Goal: Information Seeking & Learning: Check status

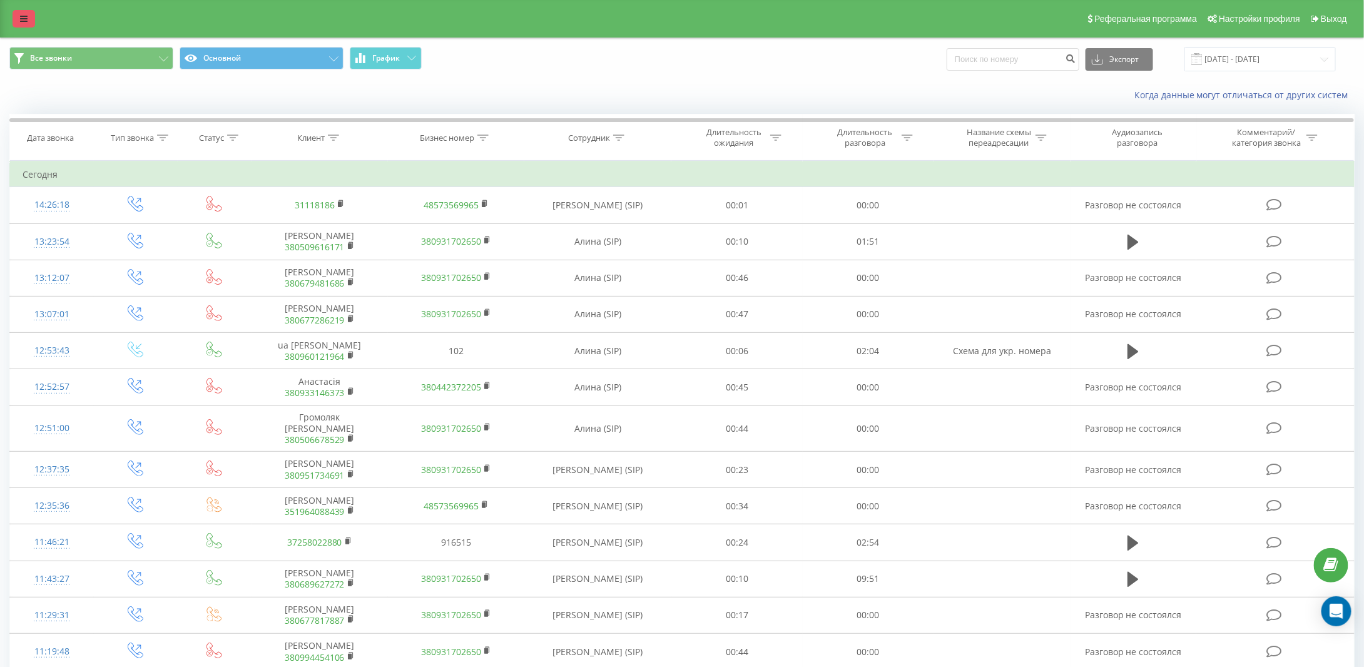
click at [25, 22] on icon at bounding box center [24, 18] width 8 height 9
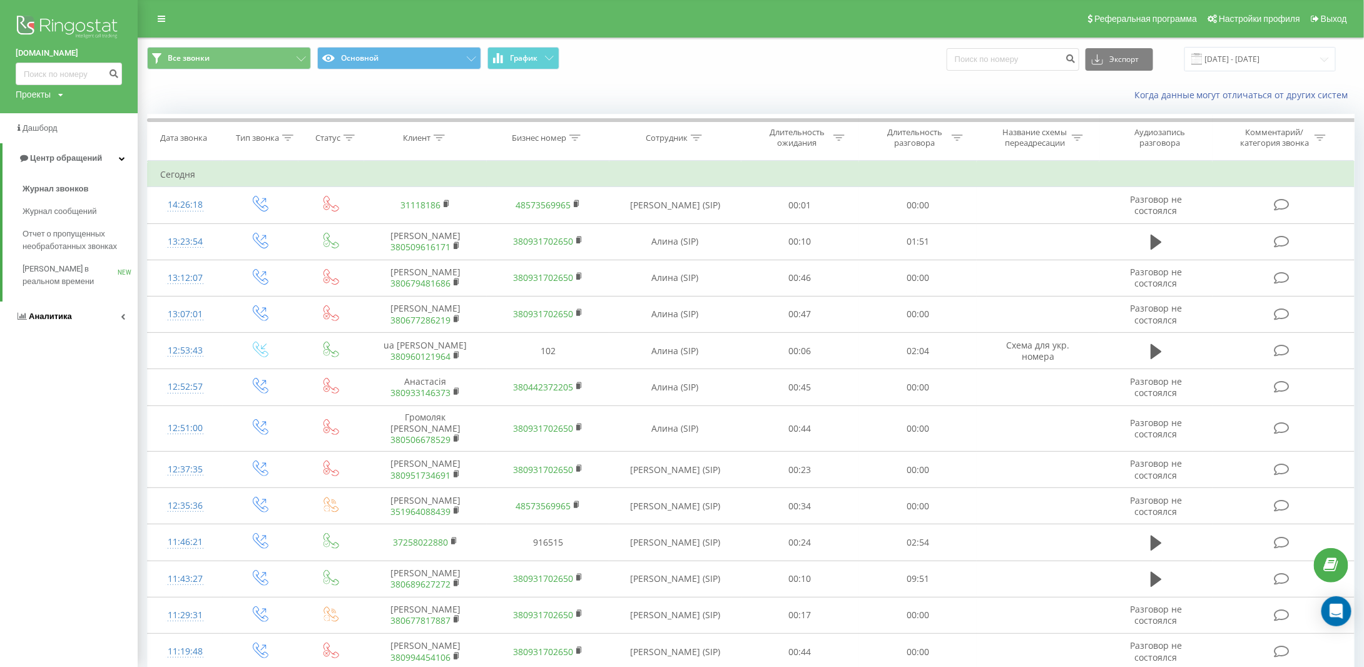
click at [58, 317] on span "Аналитика" at bounding box center [50, 316] width 43 height 9
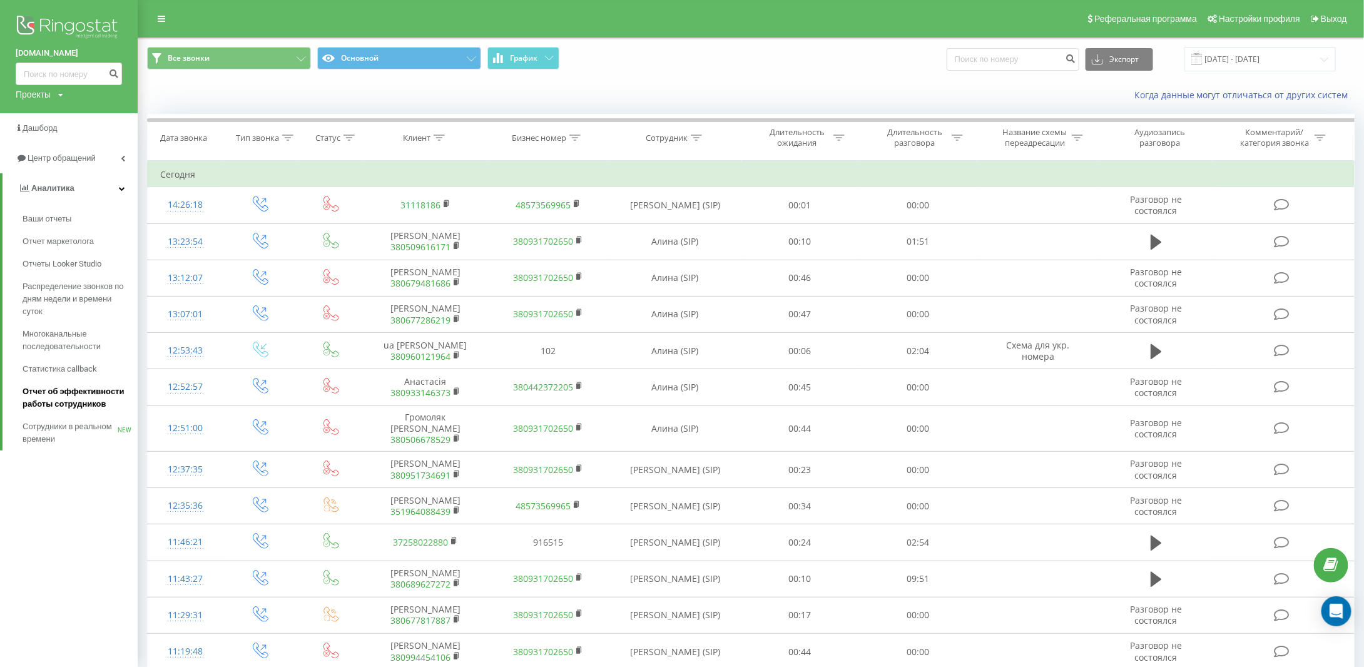
click at [77, 392] on span "Отчет об эффективности работы сотрудников" at bounding box center [77, 397] width 109 height 25
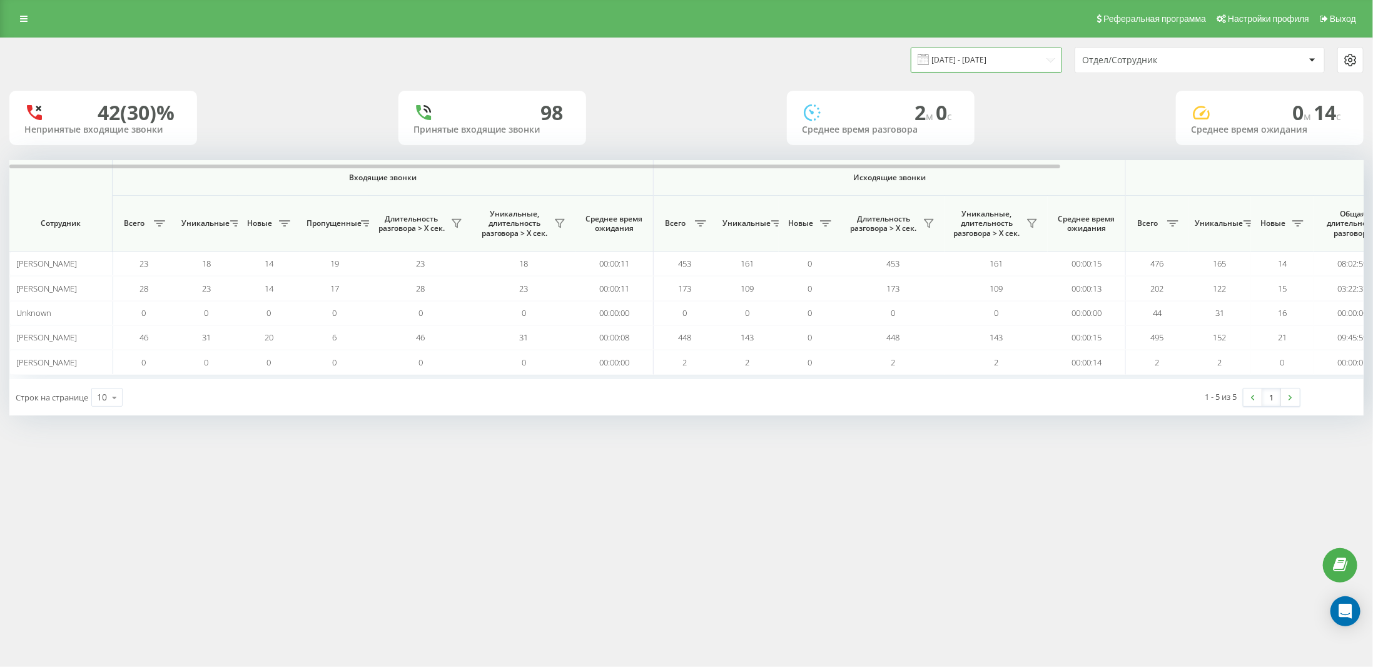
click at [1005, 59] on input "[DATE] - [DATE]" at bounding box center [986, 60] width 151 height 24
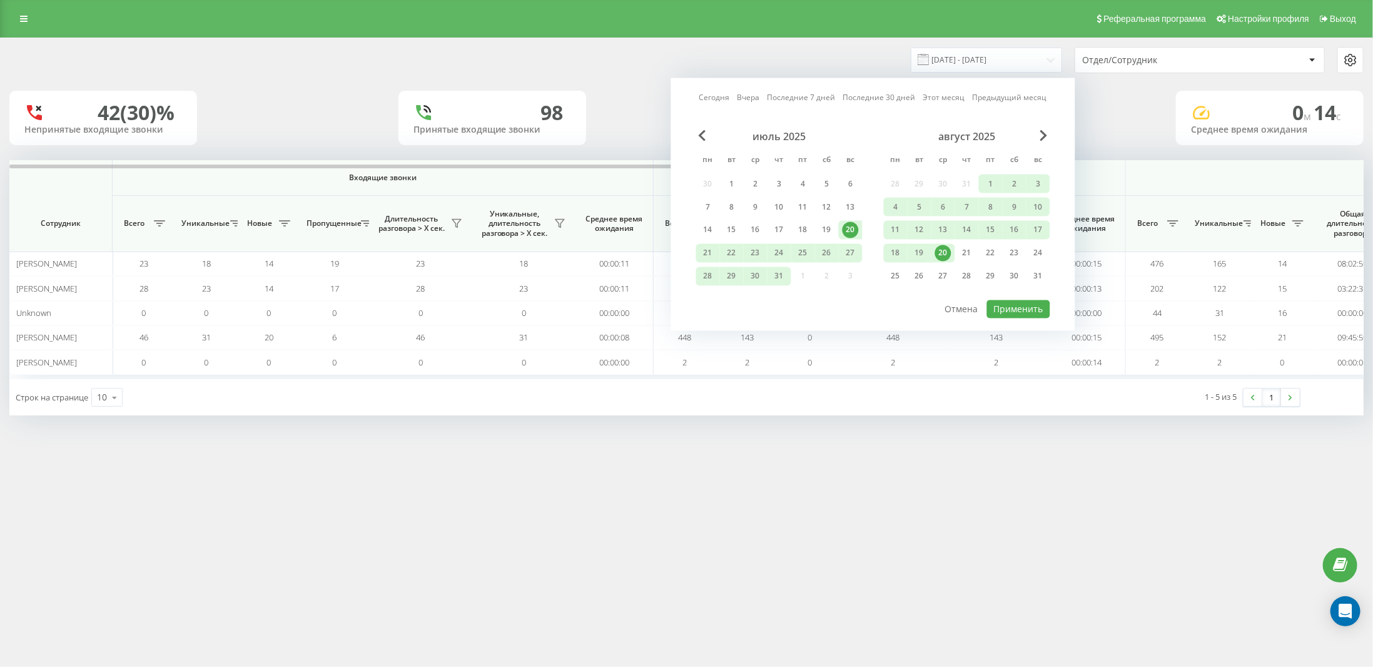
click at [715, 98] on link "Сегодня" at bounding box center [714, 97] width 31 height 12
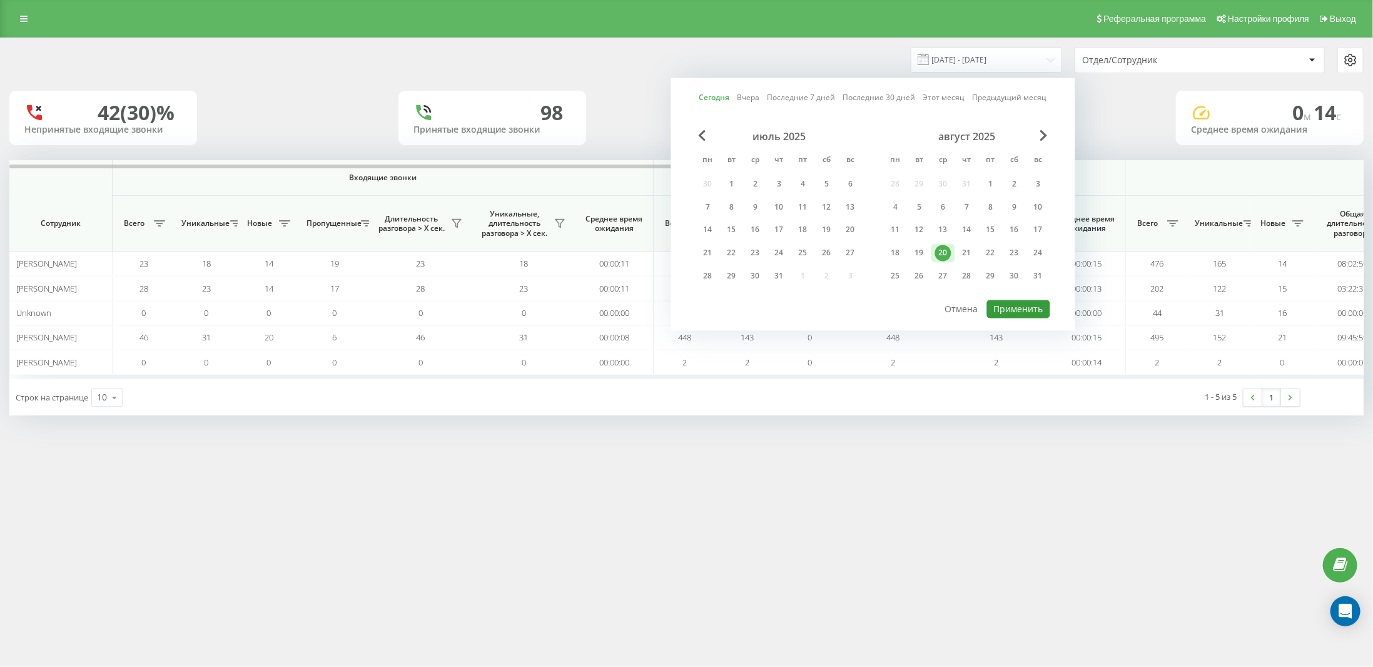
click at [1013, 305] on button "Применить" at bounding box center [1018, 309] width 63 height 18
type input "20.08.2025 - 20.08.2025"
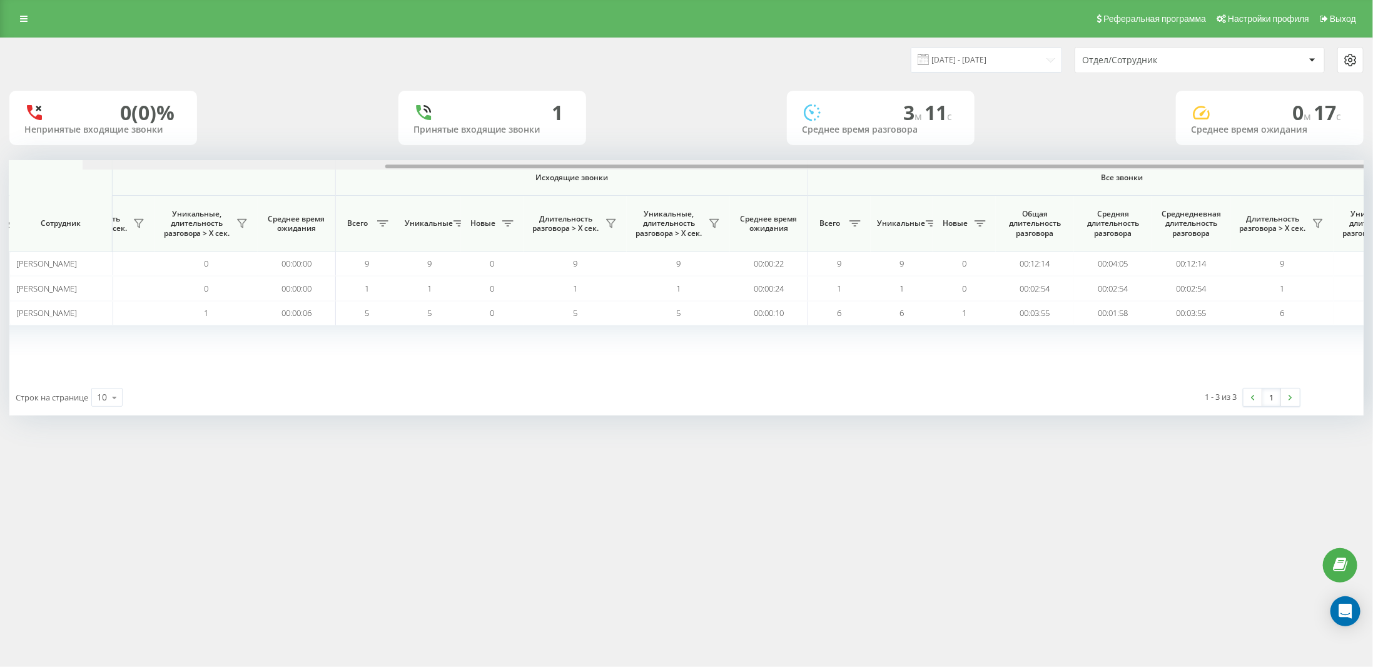
scroll to position [0, 390]
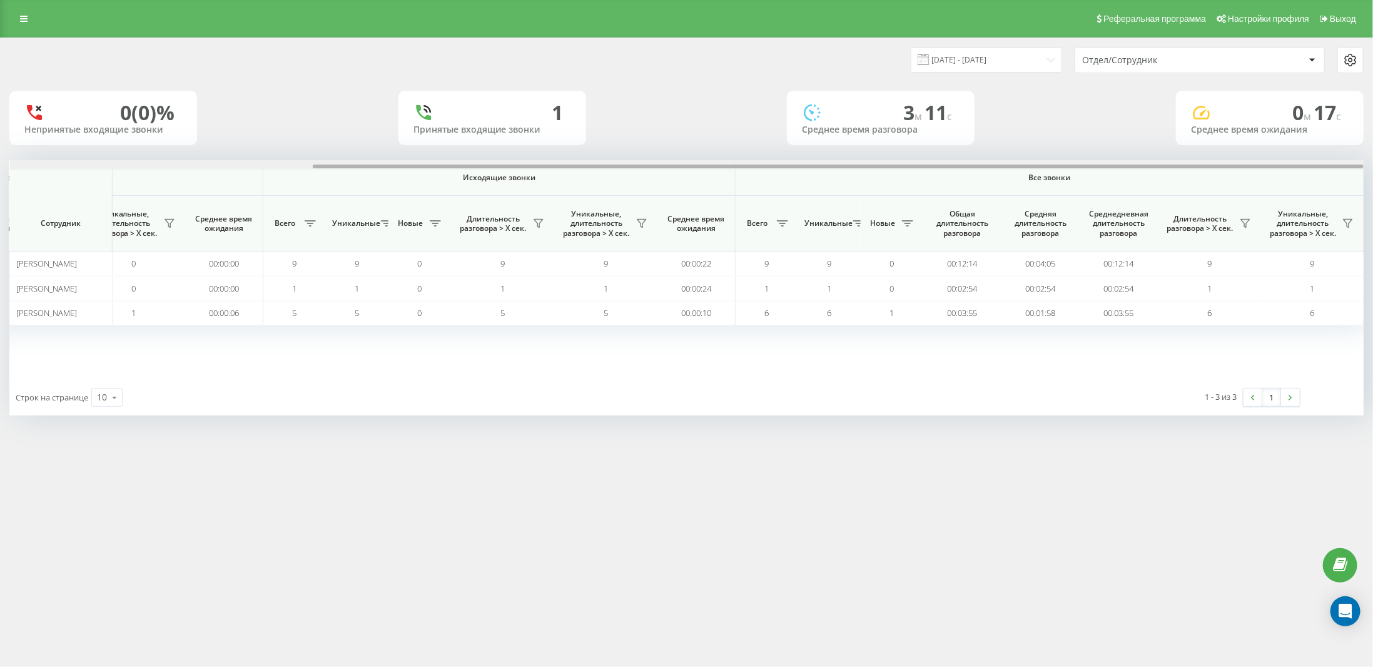
drag, startPoint x: 995, startPoint y: 166, endPoint x: 1361, endPoint y: 170, distance: 366.0
click at [1361, 170] on div "Входящие звонки Исходящие звонки Все звонки Сотрудник Всего Уникальные Новые Пр…" at bounding box center [686, 269] width 1354 height 219
click at [1246, 223] on icon at bounding box center [1245, 224] width 9 height 8
click at [1170, 265] on label "более 30 секунд" at bounding box center [1167, 268] width 140 height 11
radio input "true"
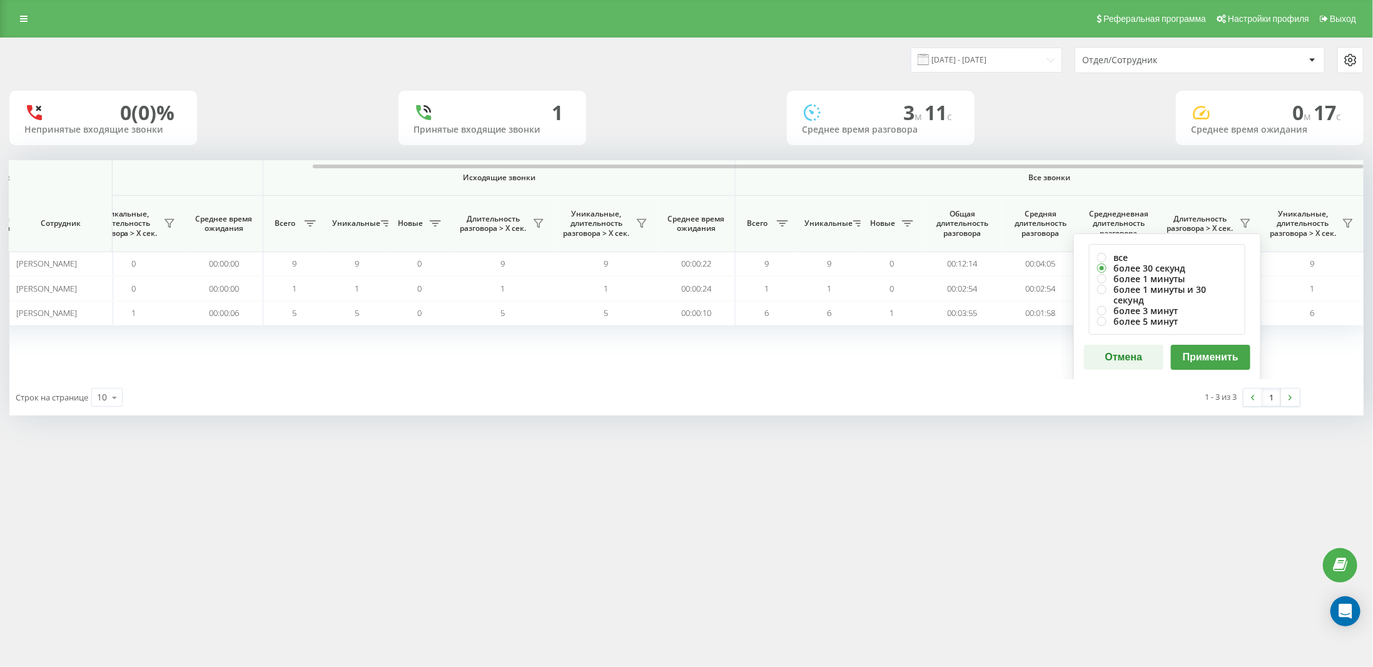
click at [1211, 350] on button "Применить" at bounding box center [1210, 357] width 79 height 25
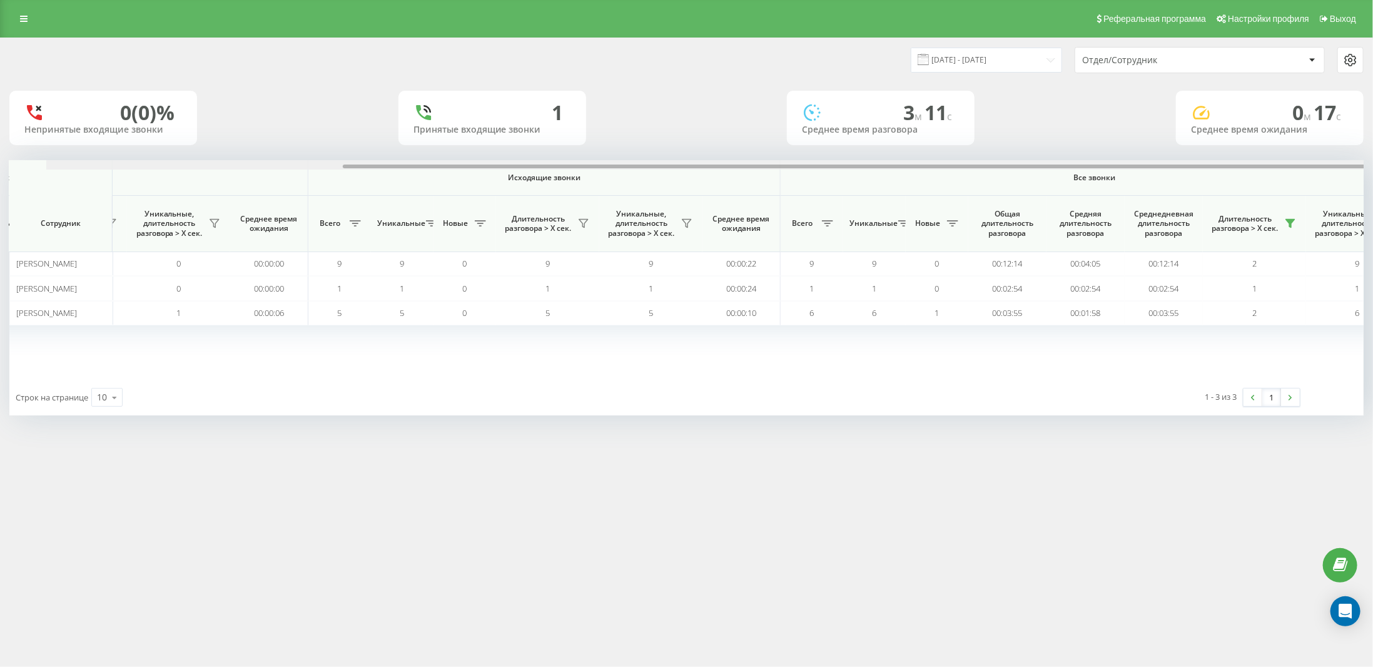
scroll to position [0, 383]
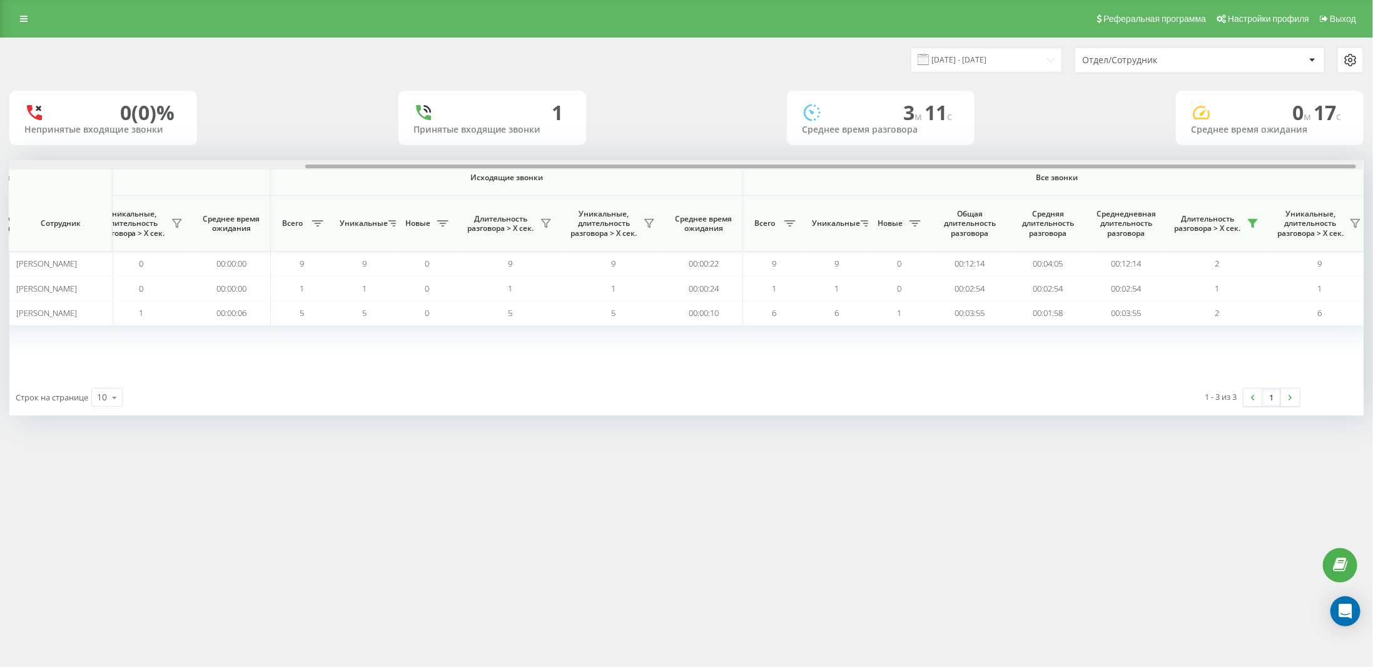
drag, startPoint x: 1028, startPoint y: 166, endPoint x: 1326, endPoint y: 173, distance: 297.2
click at [1326, 173] on div "Входящие звонки Исходящие звонки Все звонки Сотрудник Всего Уникальные Новые Пр…" at bounding box center [686, 269] width 1354 height 219
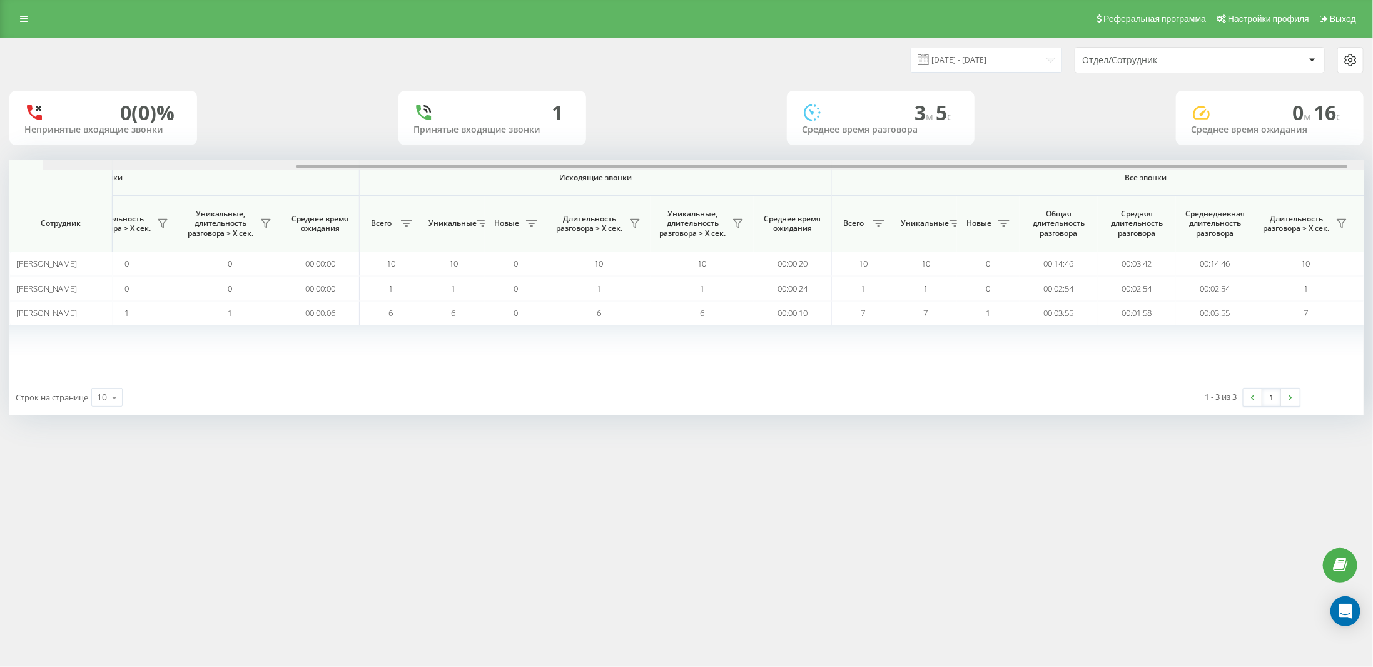
scroll to position [0, 390]
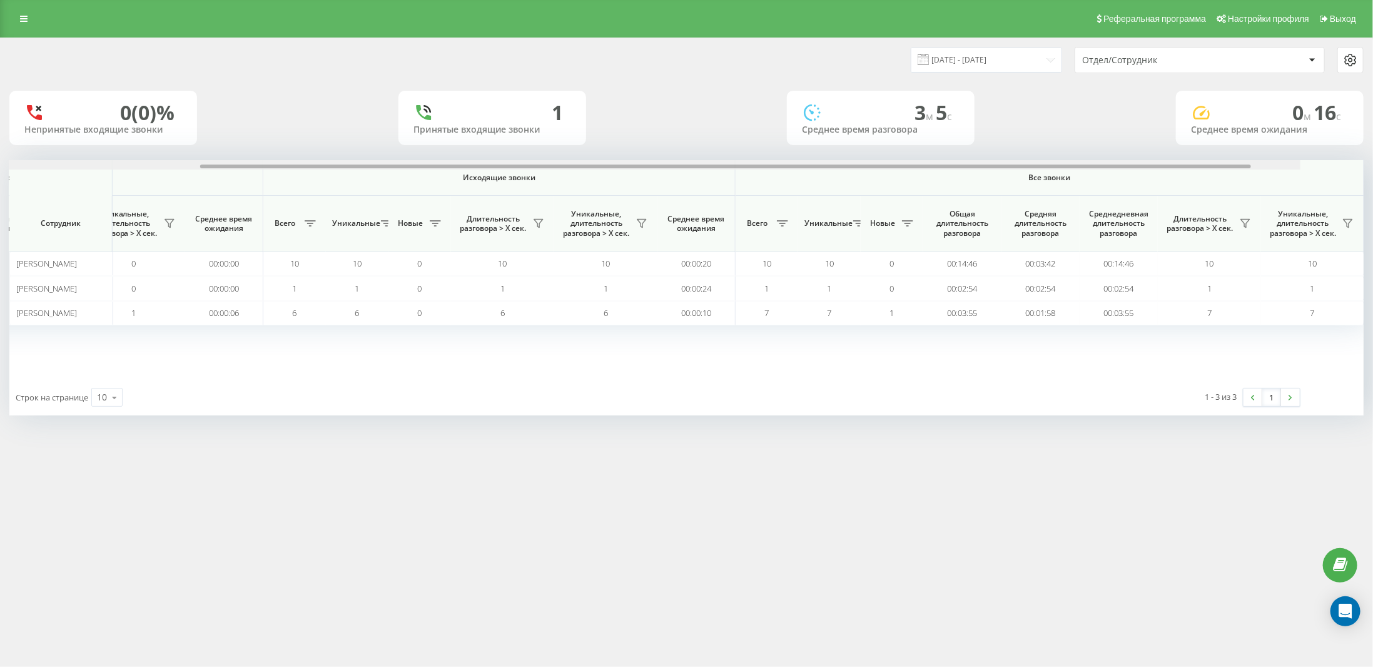
drag, startPoint x: 1084, startPoint y: 167, endPoint x: 1372, endPoint y: 163, distance: 287.8
click at [1372, 163] on div "[DATE] - [DATE] Отдел/Сотрудник 0 (0)% Непринятые входящие звонки 1 Принятые вх…" at bounding box center [686, 239] width 1373 height 403
click at [1246, 220] on icon at bounding box center [1245, 224] width 9 height 8
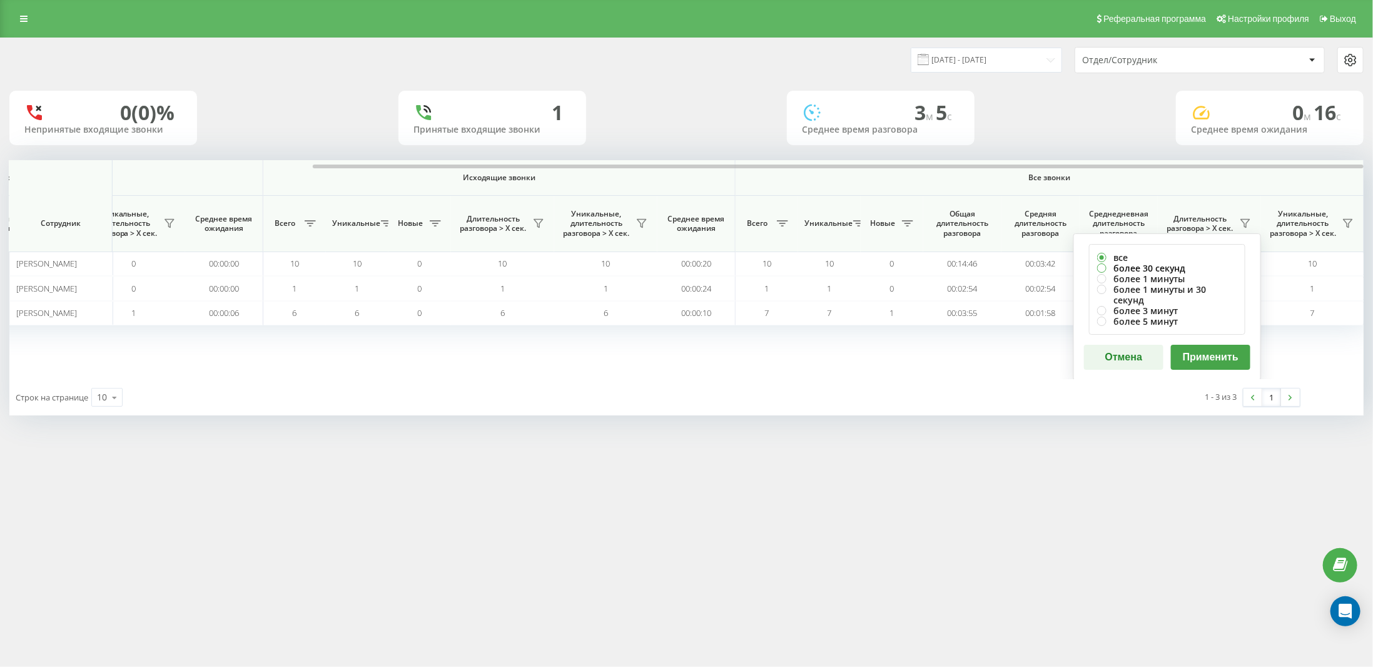
click at [1147, 264] on label "более 30 секунд" at bounding box center [1167, 268] width 140 height 11
radio input "true"
click at [1212, 345] on button "Применить" at bounding box center [1210, 357] width 79 height 25
drag, startPoint x: 999, startPoint y: 166, endPoint x: 1372, endPoint y: 168, distance: 372.9
click at [1372, 168] on div "20.08.2025 - 20.08.2025 Отдел/Сотрудник 0 (0)% Непринятые входящие звонки 1 При…" at bounding box center [686, 239] width 1373 height 403
